Goal: Task Accomplishment & Management: Manage account settings

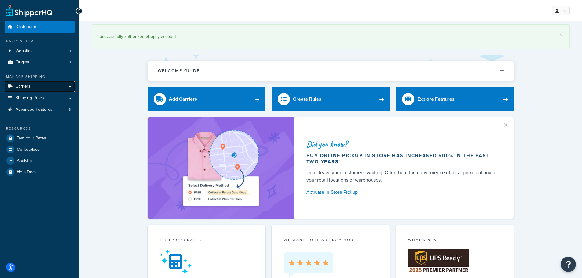
click at [29, 84] on span "Carriers" at bounding box center [23, 86] width 15 height 5
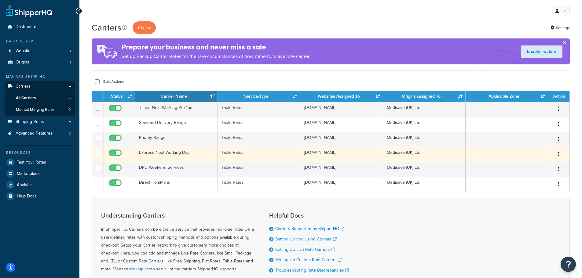
click at [170, 154] on td "Express Next Working Day" at bounding box center [176, 154] width 82 height 15
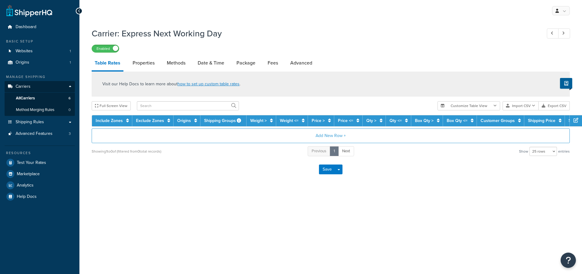
select select "25"
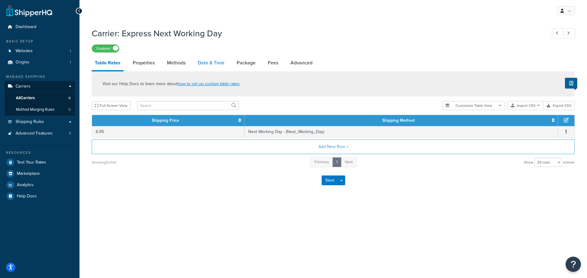
click at [206, 64] on link "Date & Time" at bounding box center [211, 63] width 33 height 15
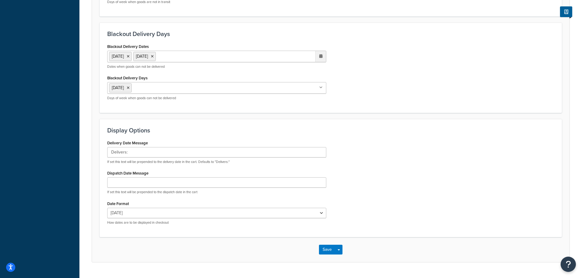
scroll to position [345, 0]
